Goal: Task Accomplishment & Management: Use online tool/utility

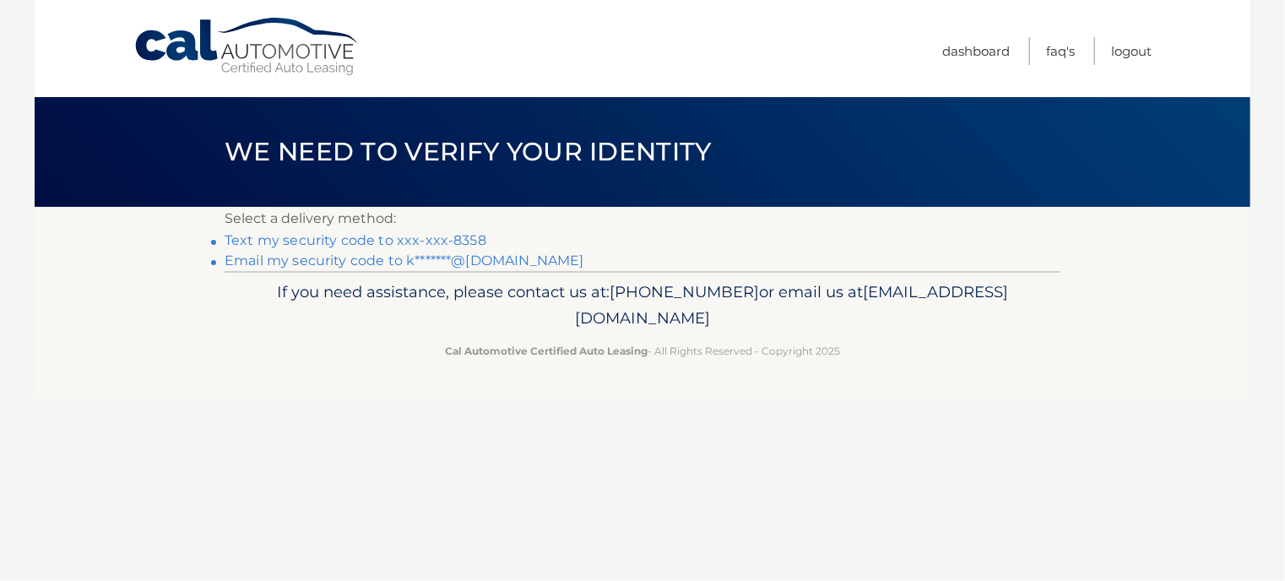
click at [374, 238] on link "Text my security code to xxx-xxx-8358" at bounding box center [356, 240] width 262 height 16
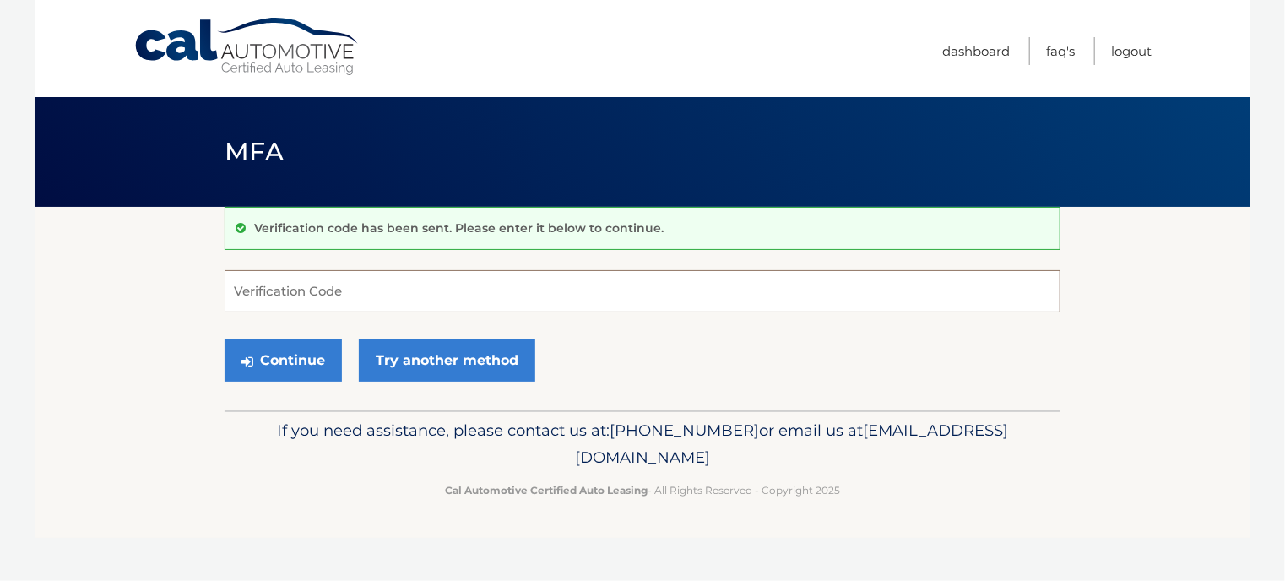
click at [375, 291] on input "Verification Code" at bounding box center [643, 291] width 836 height 42
type input "771745"
click at [303, 356] on button "Continue" at bounding box center [283, 360] width 117 height 42
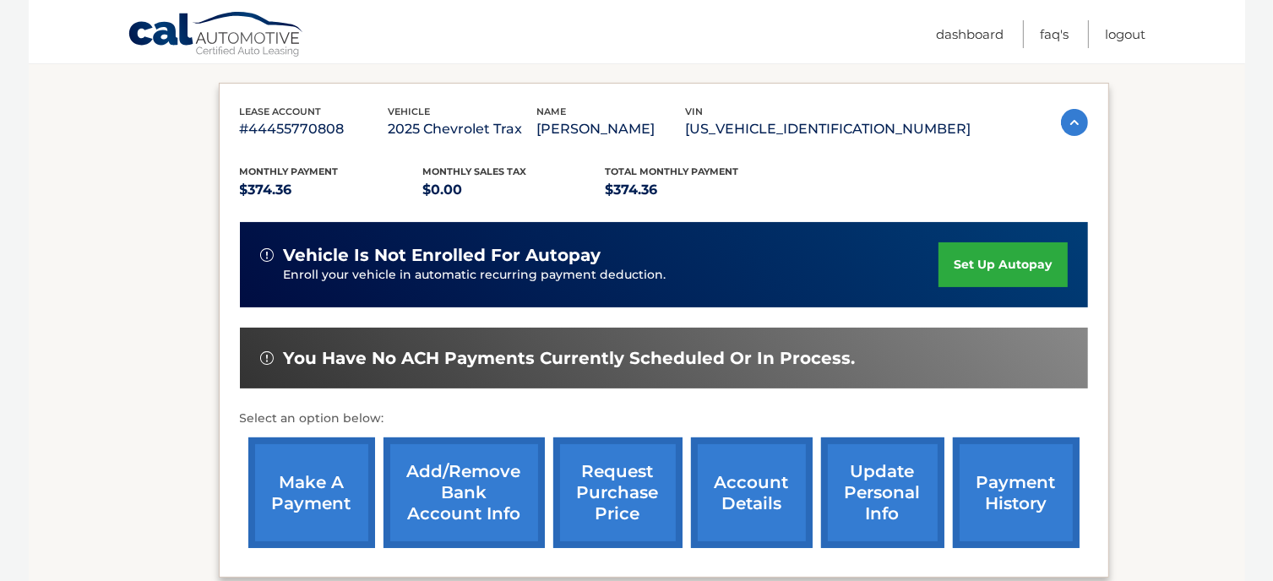
scroll to position [270, 0]
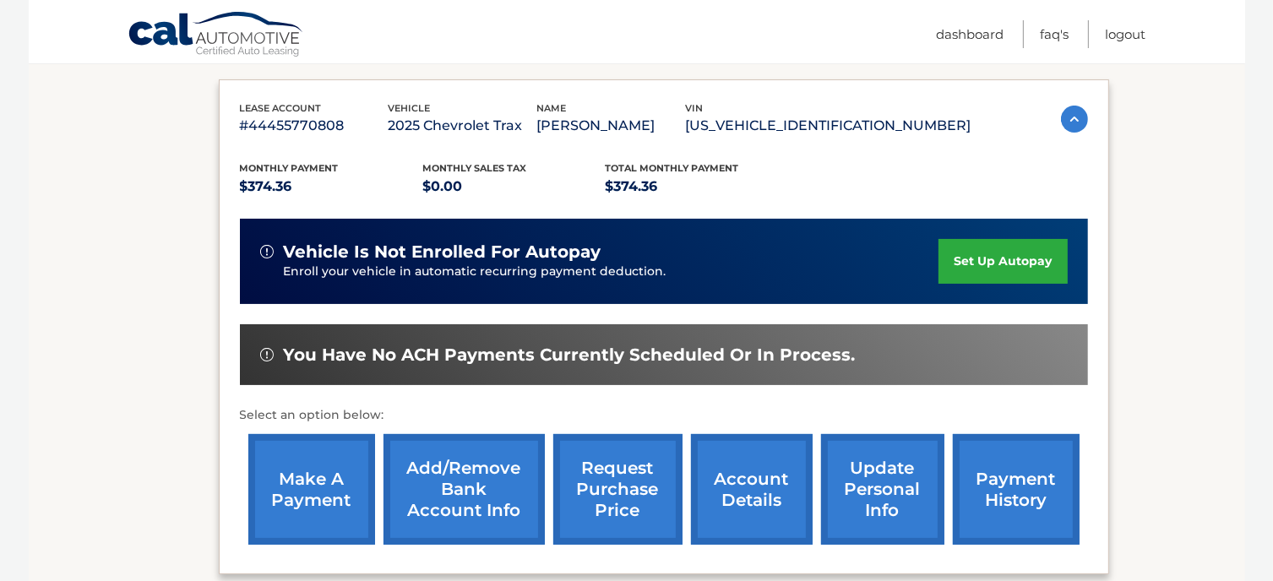
click at [309, 473] on link "make a payment" at bounding box center [311, 489] width 127 height 111
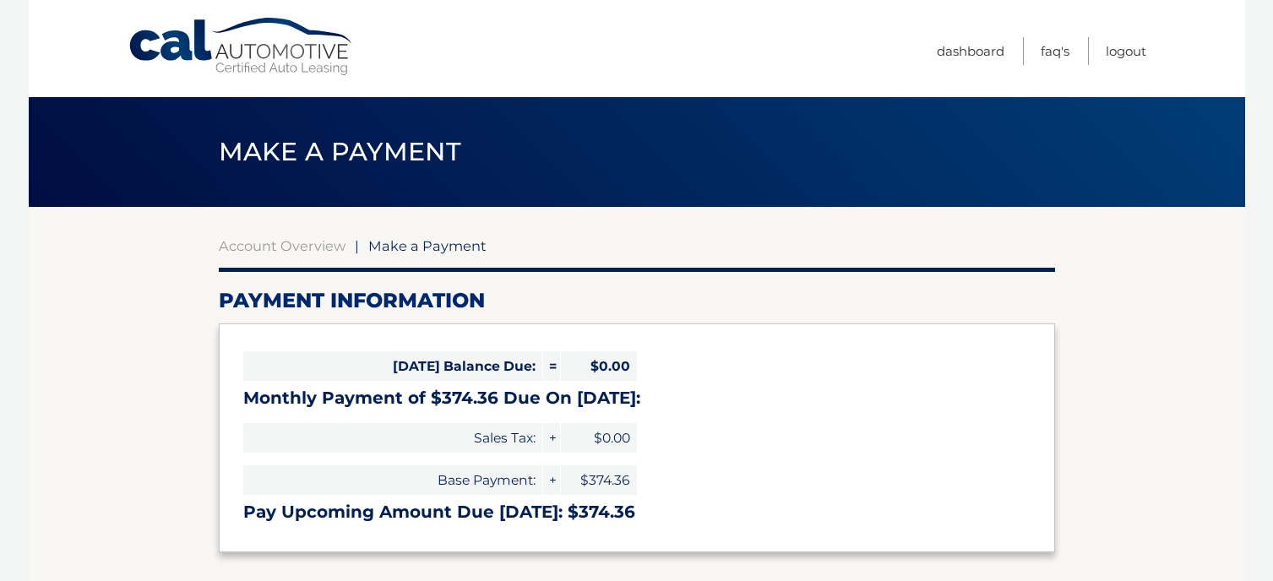
select select "ZmFlNWNmZDgtZTAwNS00ZjE4LWE3YzMtYjFjNDI3OGVkZTc2"
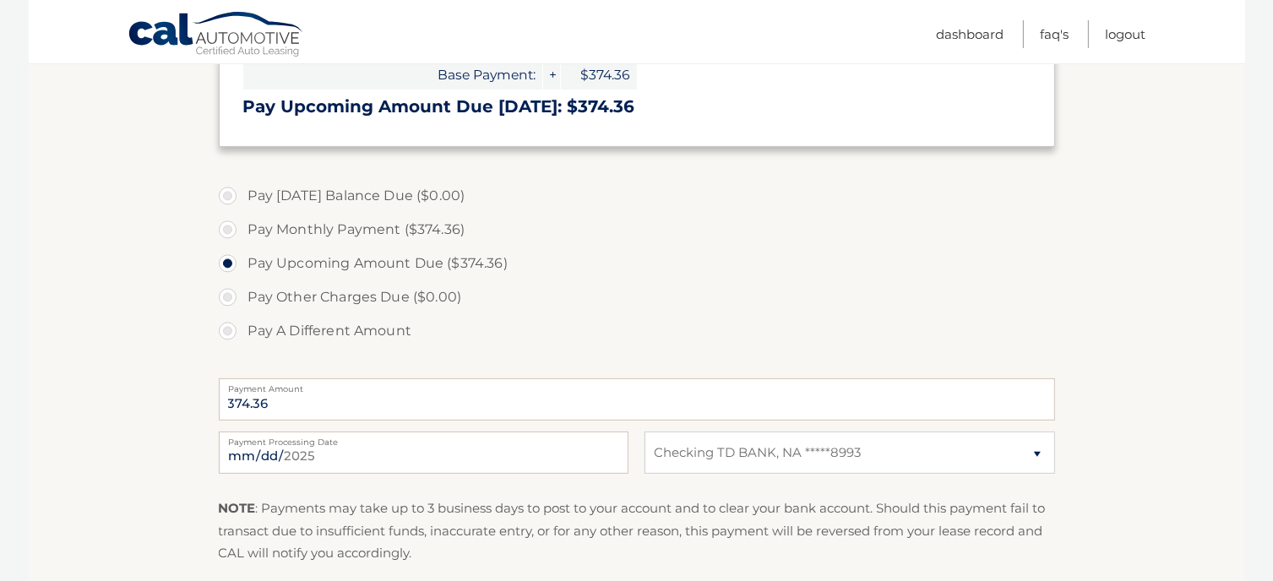
scroll to position [439, 0]
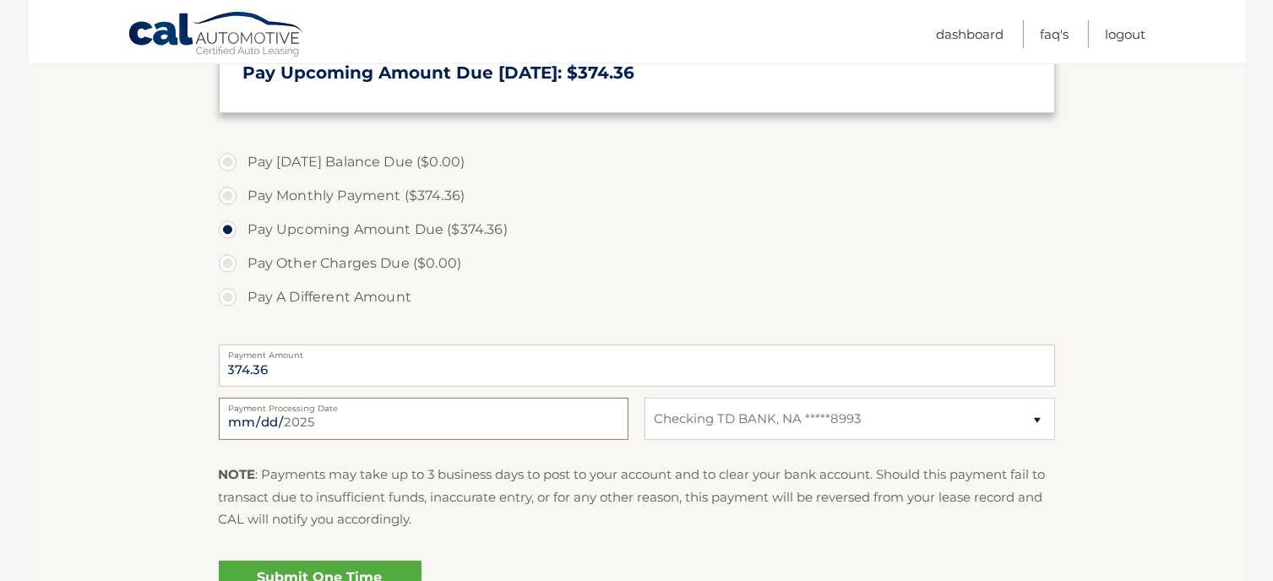
click at [426, 422] on input "[DATE]" at bounding box center [424, 419] width 410 height 42
type input "[DATE]"
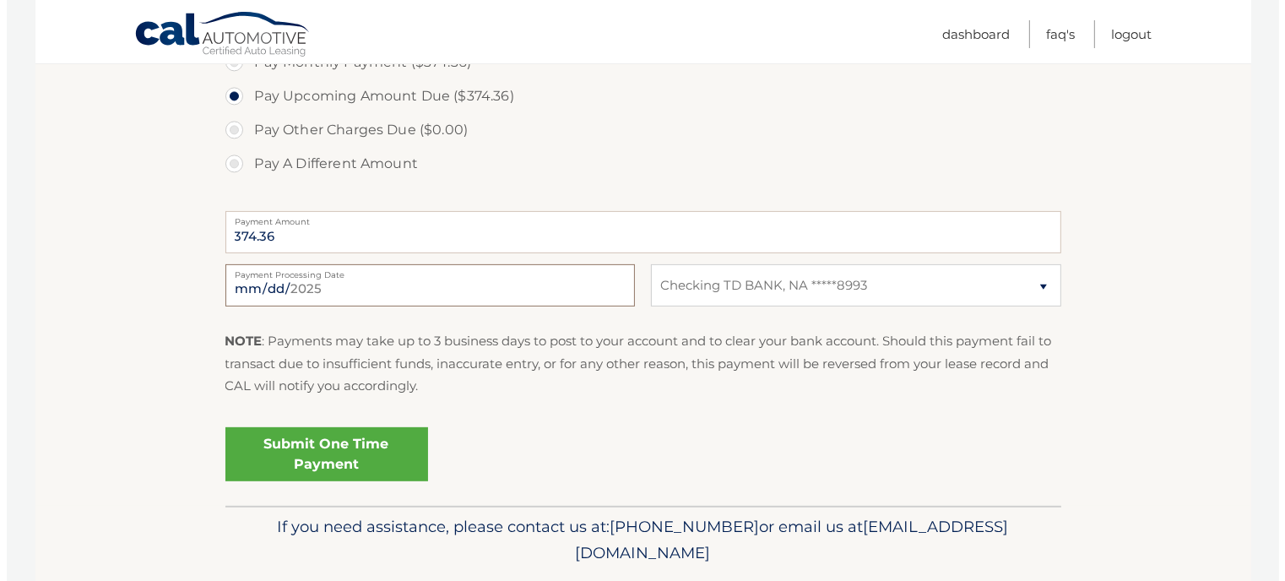
scroll to position [574, 0]
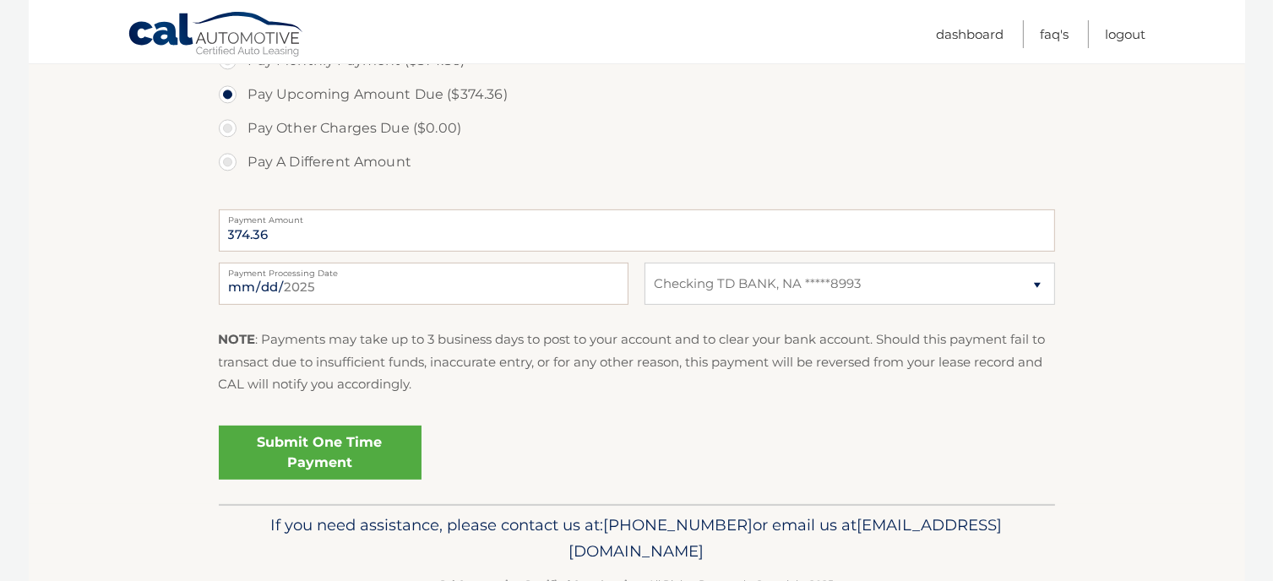
click at [356, 457] on link "Submit One Time Payment" at bounding box center [320, 453] width 203 height 54
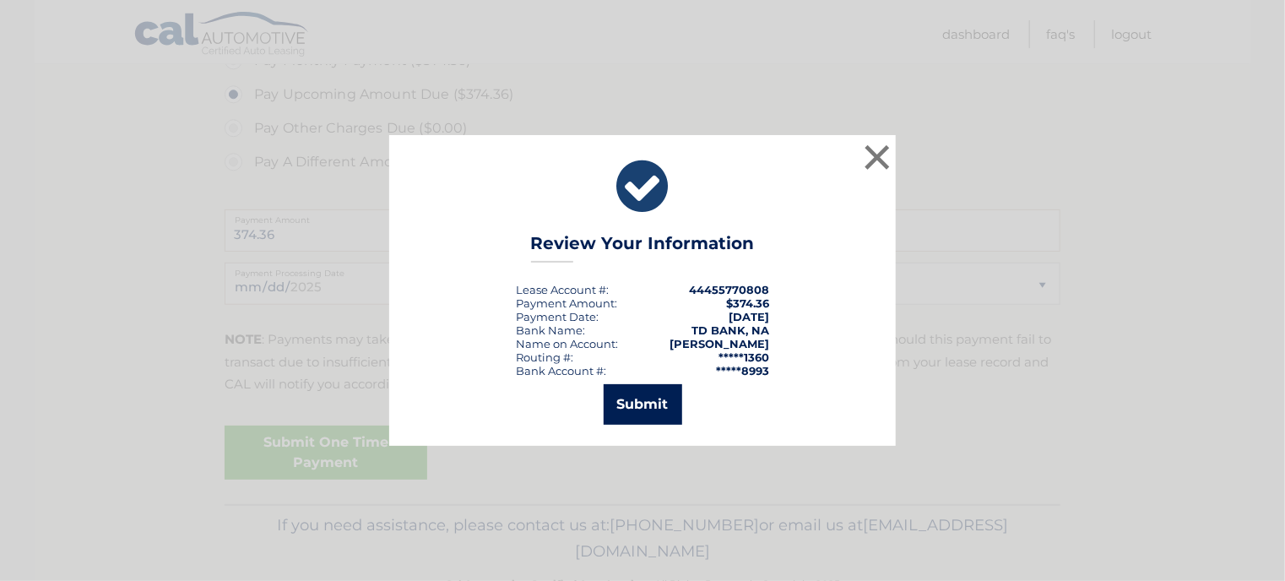
click at [639, 399] on button "Submit" at bounding box center [643, 404] width 79 height 41
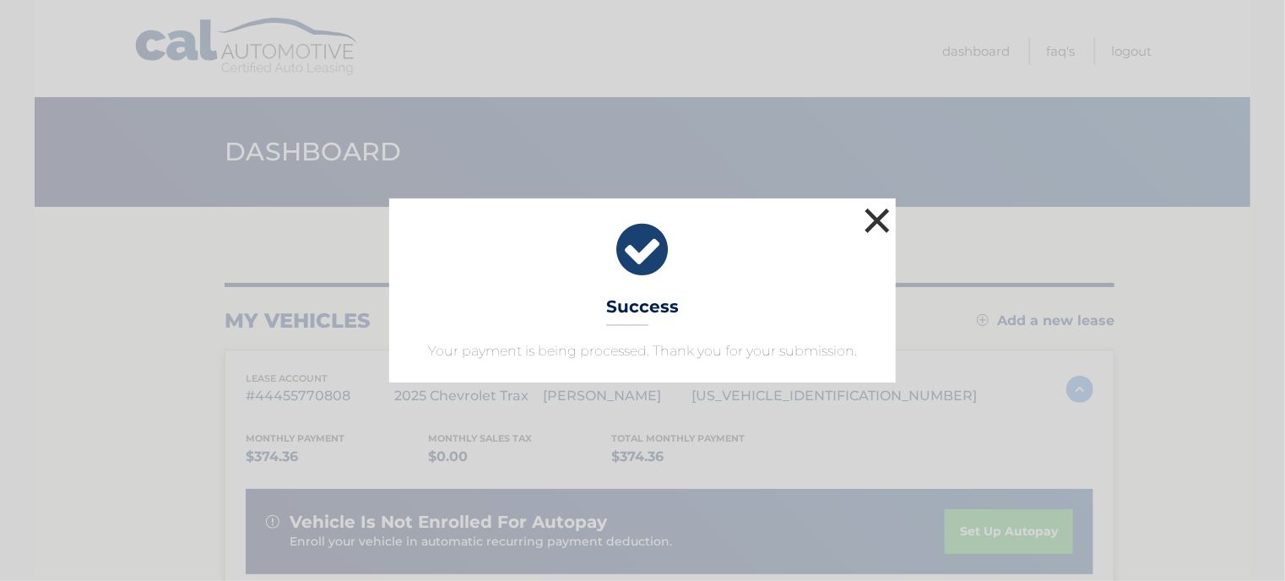
click at [878, 222] on button "×" at bounding box center [878, 221] width 34 height 34
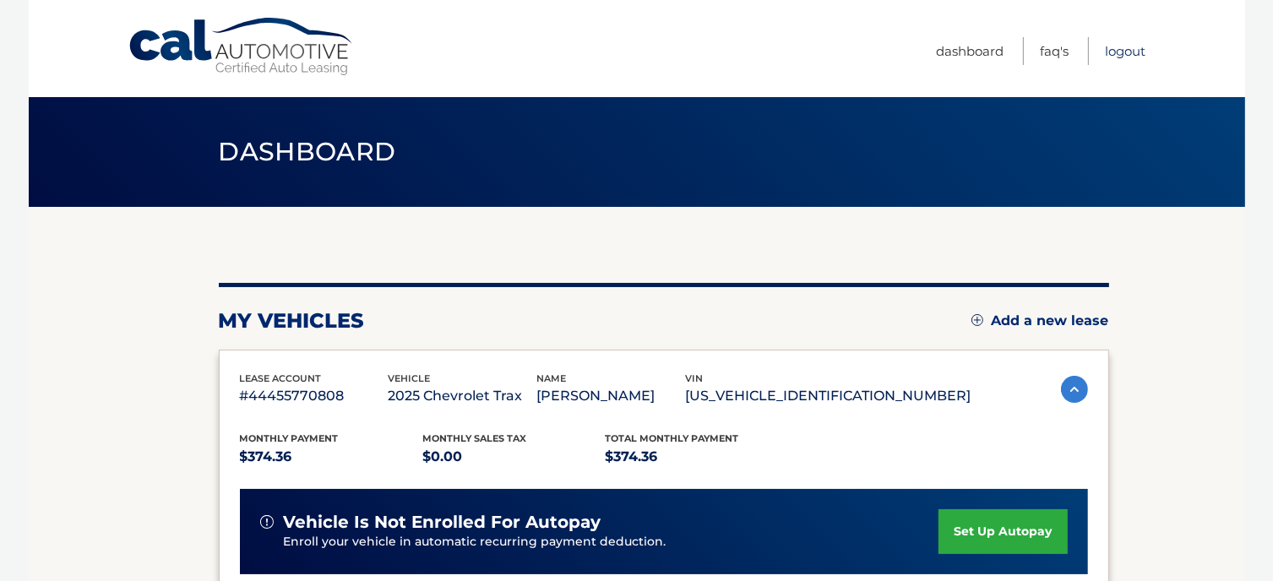
click at [1125, 52] on link "Logout" at bounding box center [1125, 51] width 41 height 28
